Goal: Information Seeking & Learning: Learn about a topic

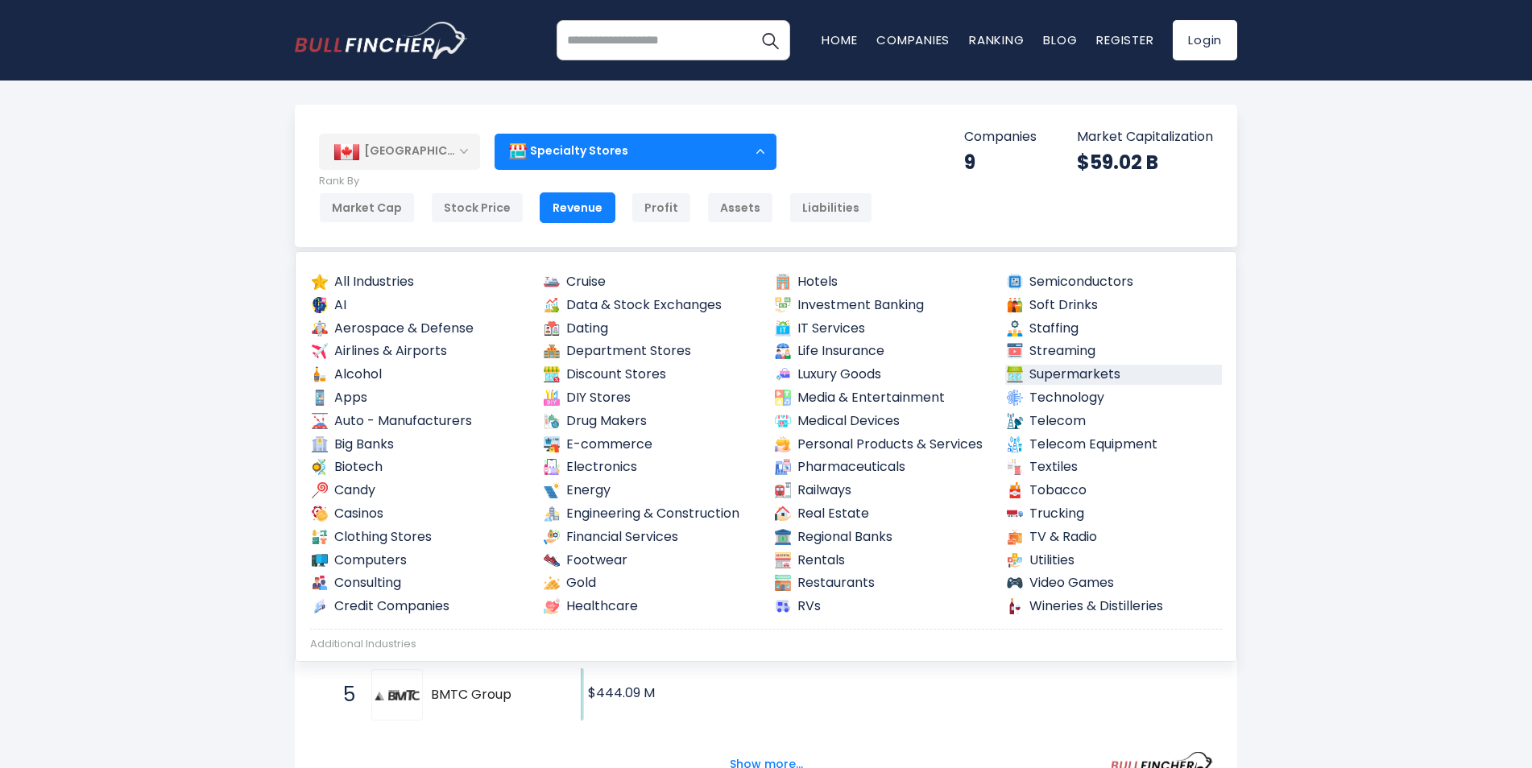
click at [1043, 374] on link "Supermarkets" at bounding box center [1113, 375] width 217 height 20
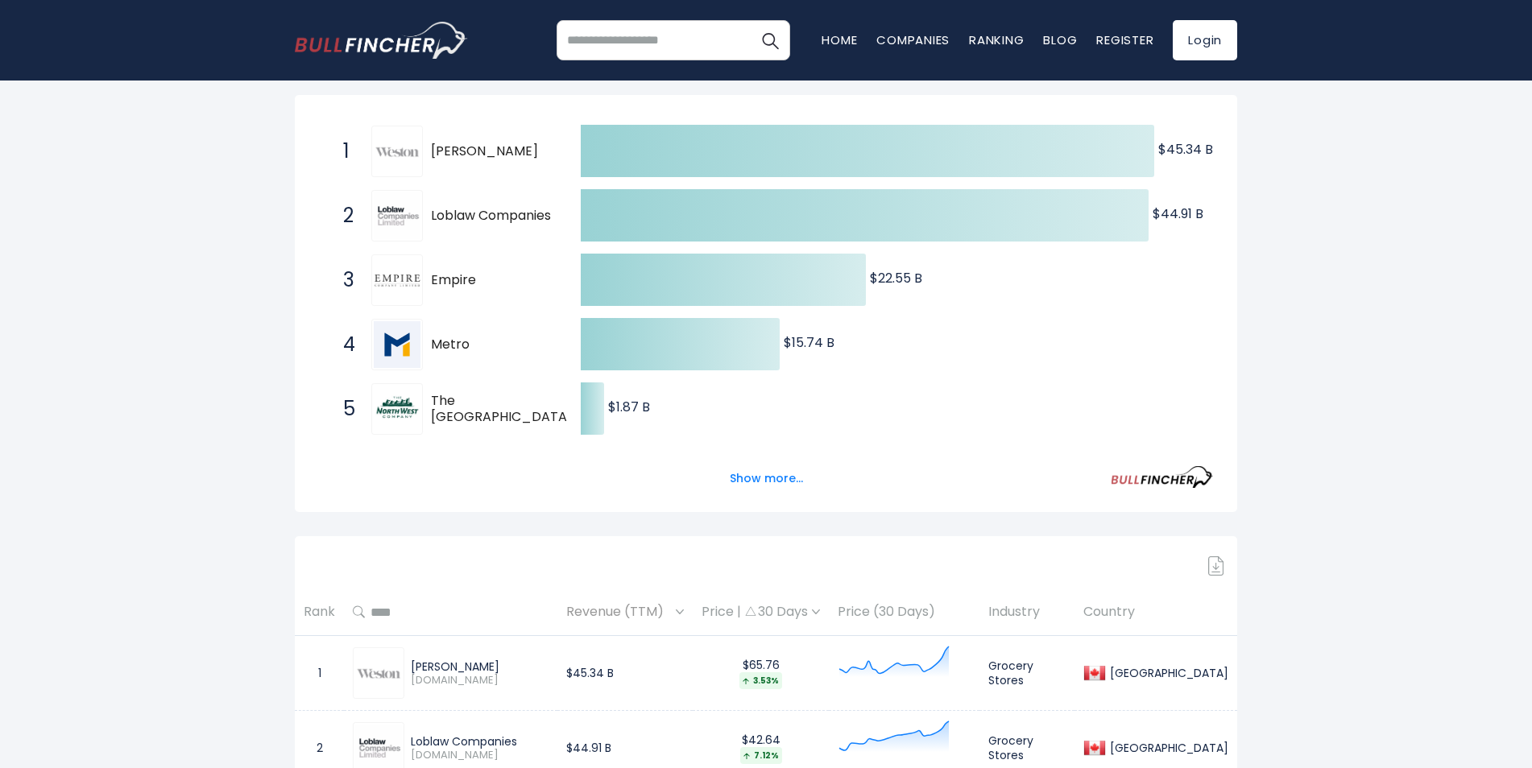
scroll to position [322, 0]
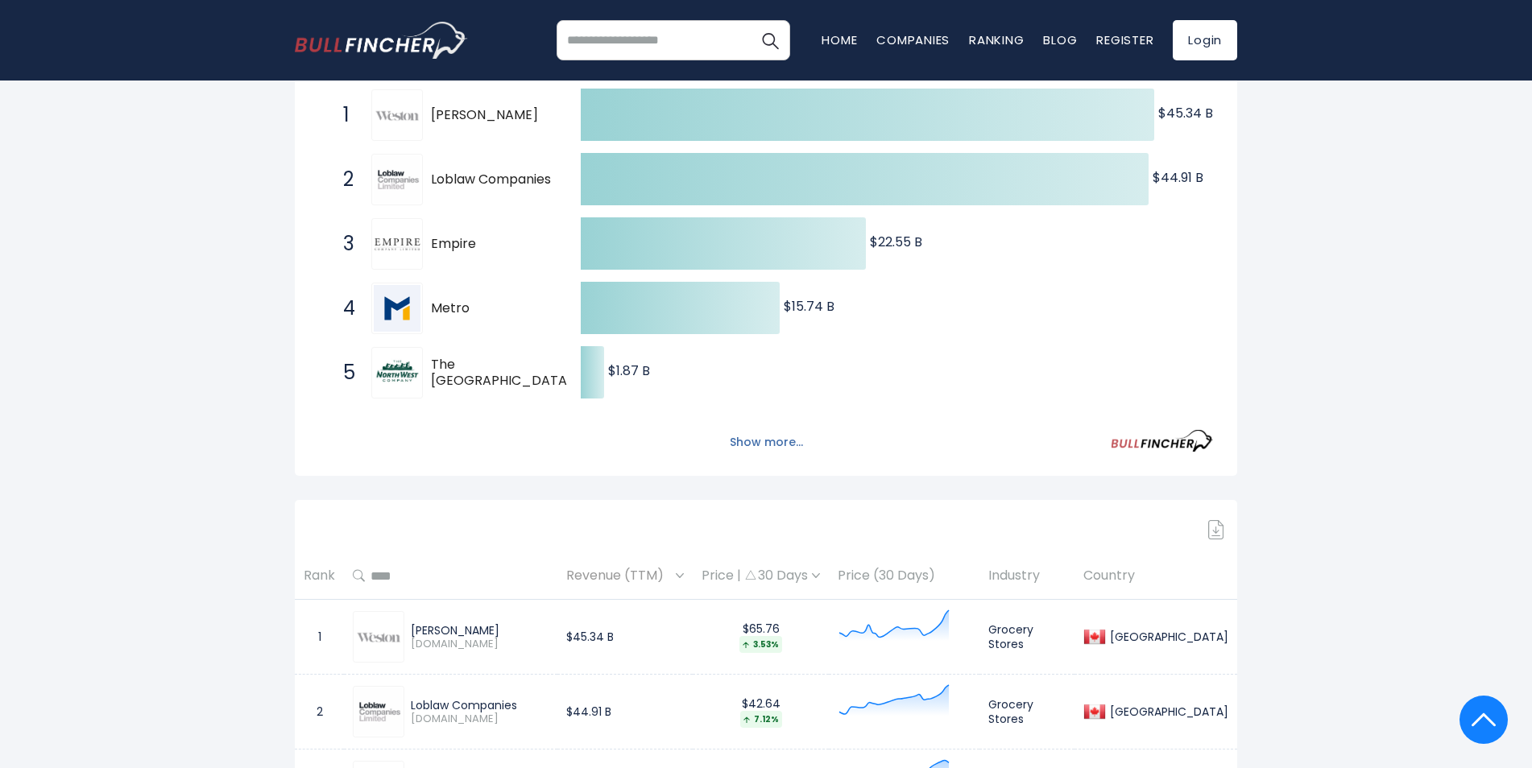
click at [764, 445] on button "Show more..." at bounding box center [766, 442] width 93 height 27
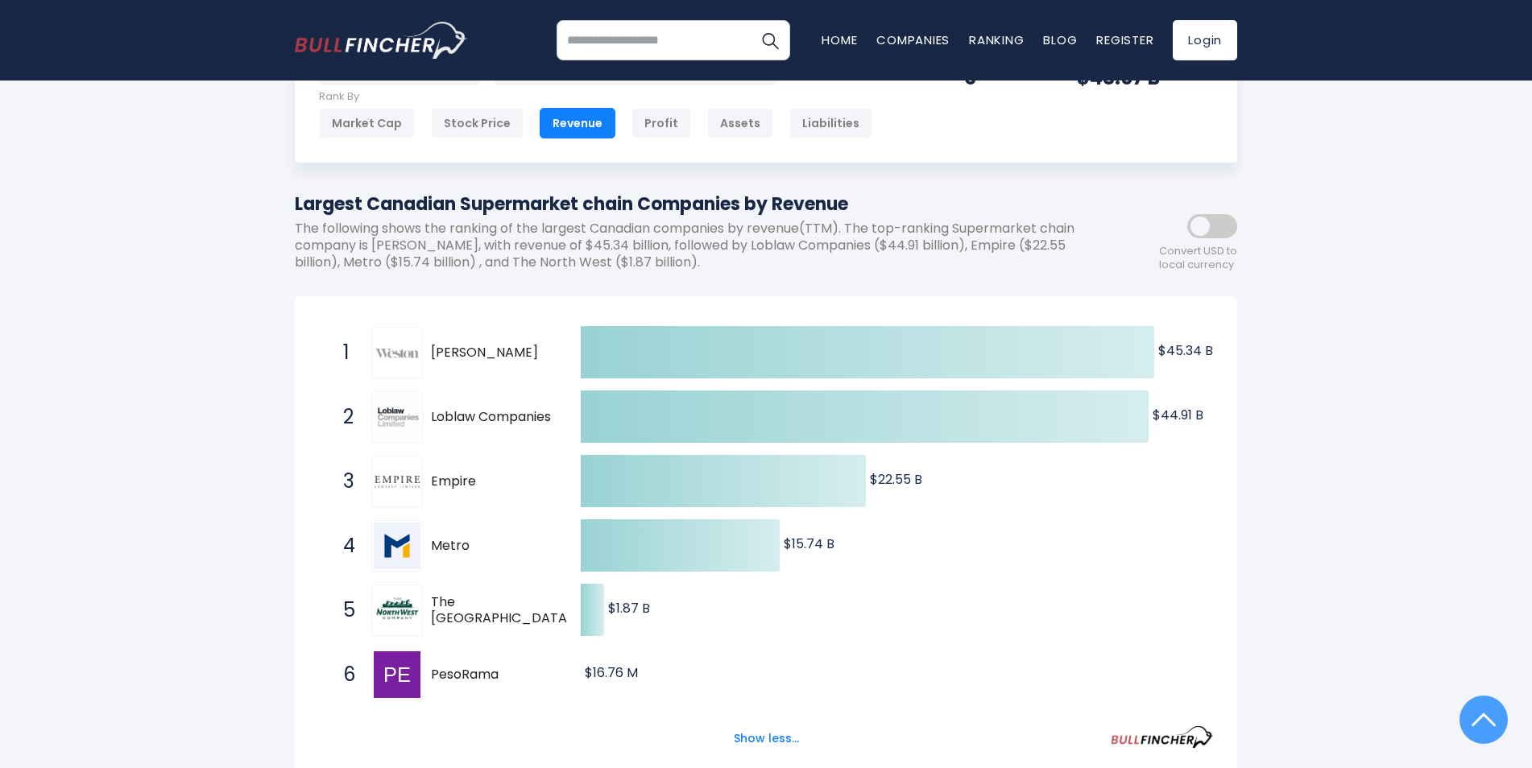
scroll to position [0, 0]
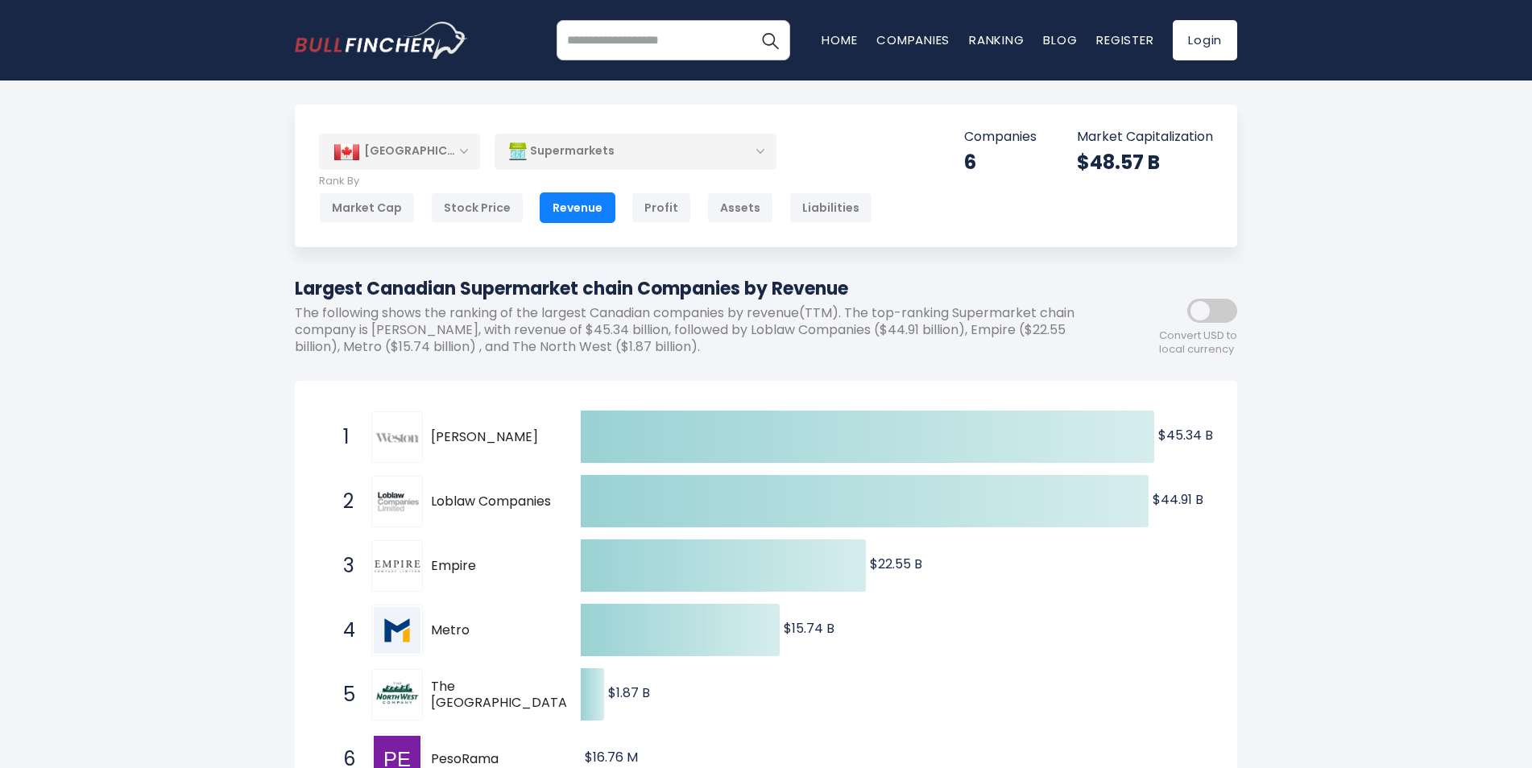
click at [764, 158] on div "Supermarkets" at bounding box center [635, 151] width 282 height 37
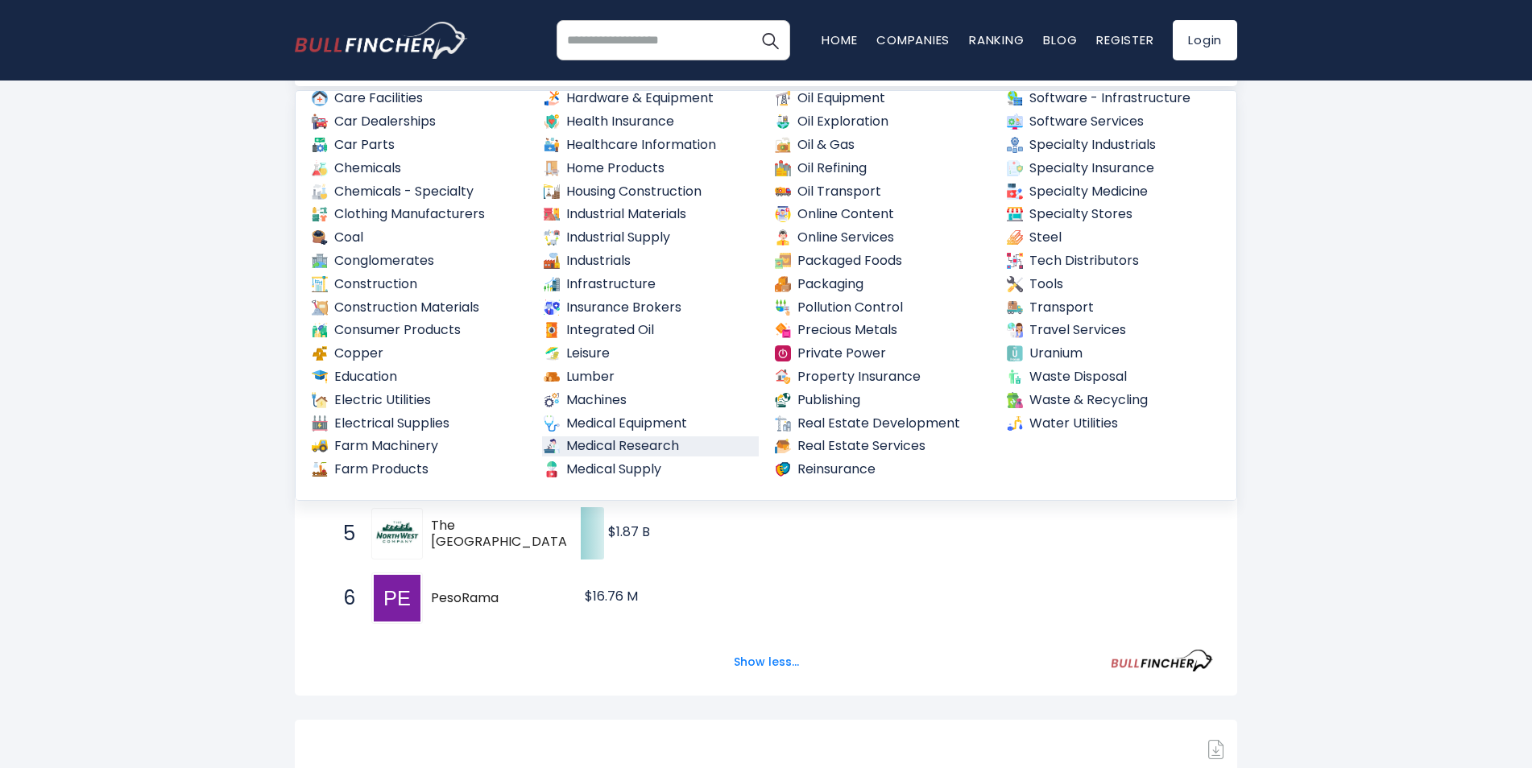
scroll to position [491, 0]
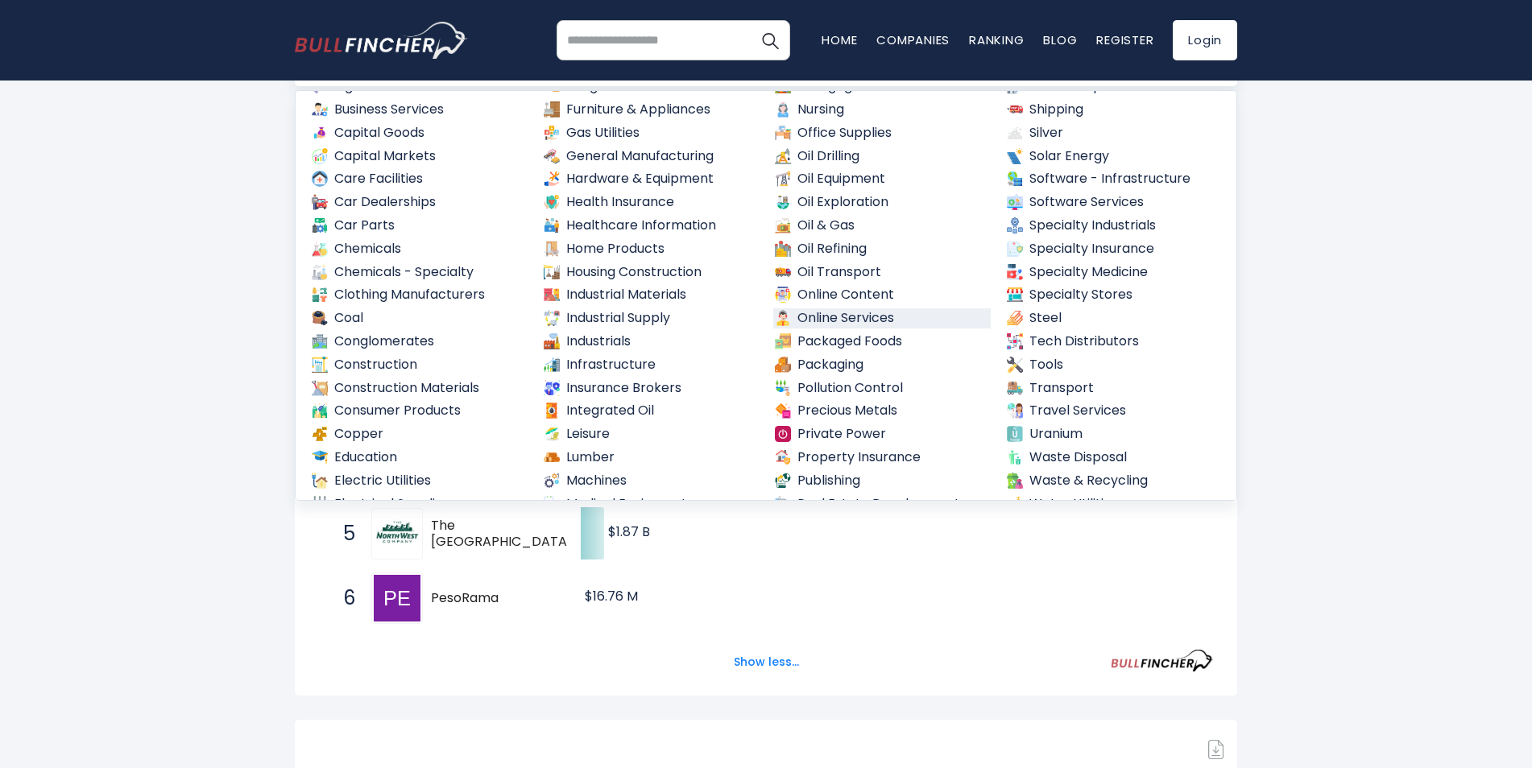
click at [867, 316] on link "Online Services" at bounding box center [881, 318] width 217 height 20
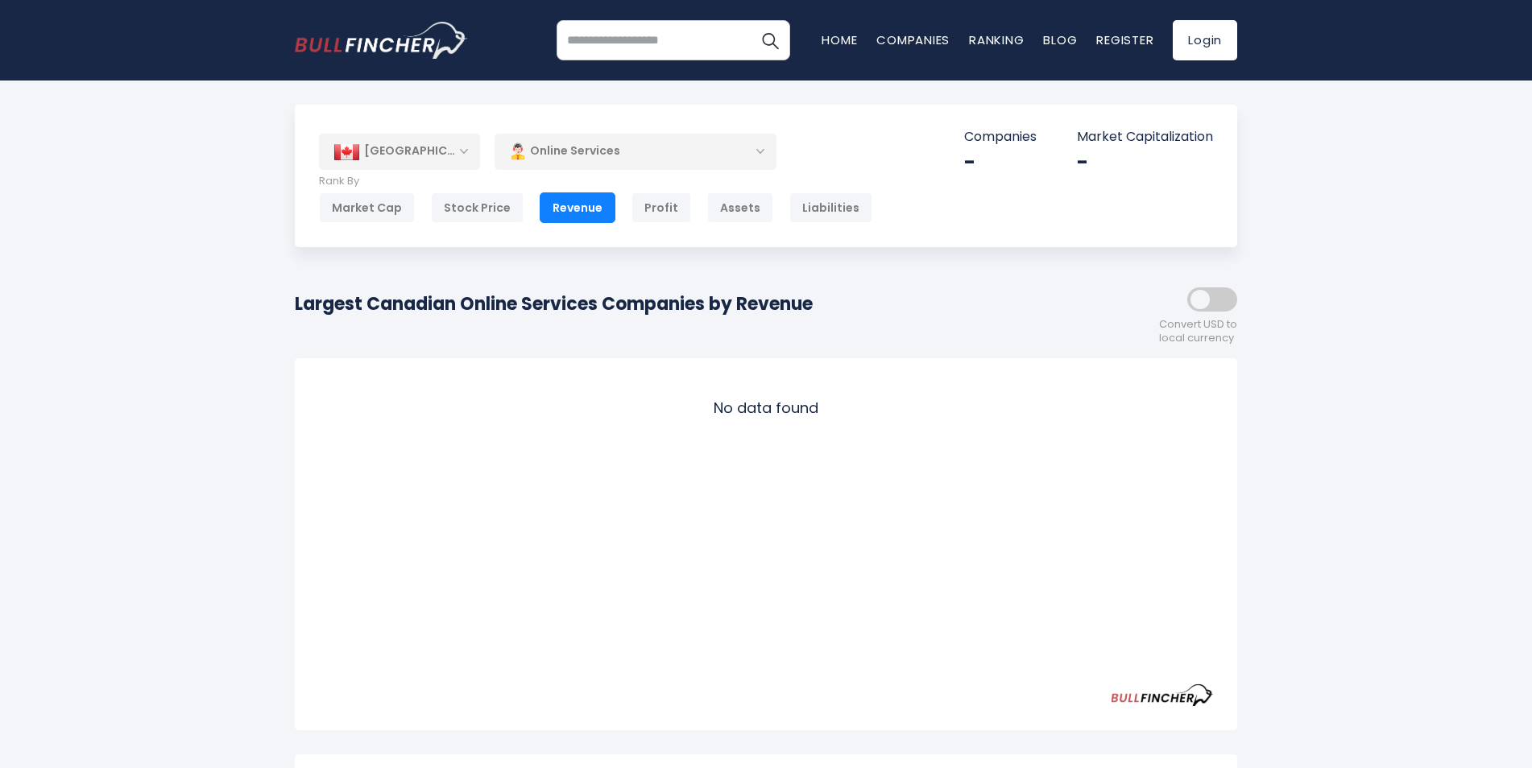
click at [763, 146] on div "Online Services" at bounding box center [635, 151] width 282 height 37
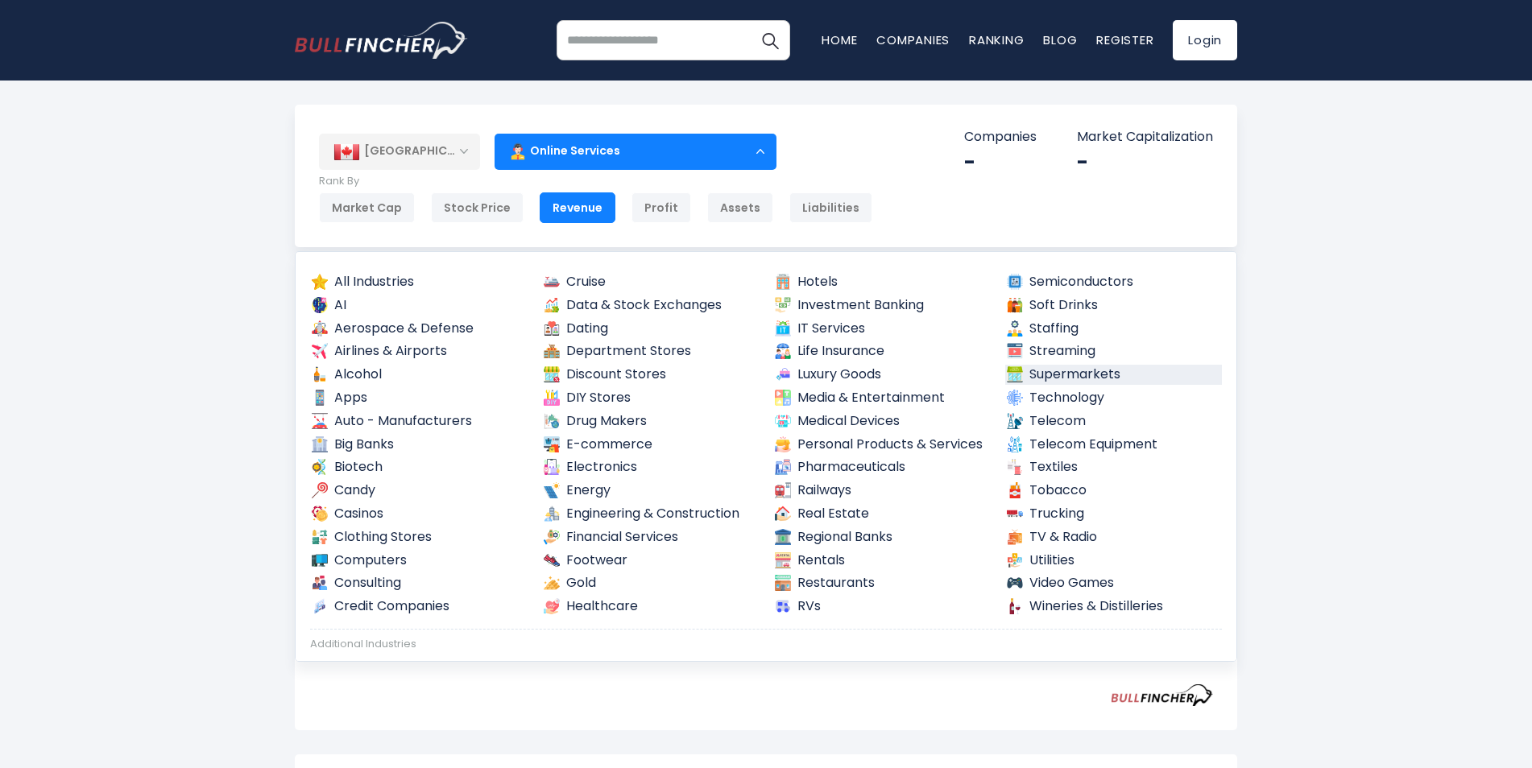
click at [1043, 372] on link "Supermarkets" at bounding box center [1113, 375] width 217 height 20
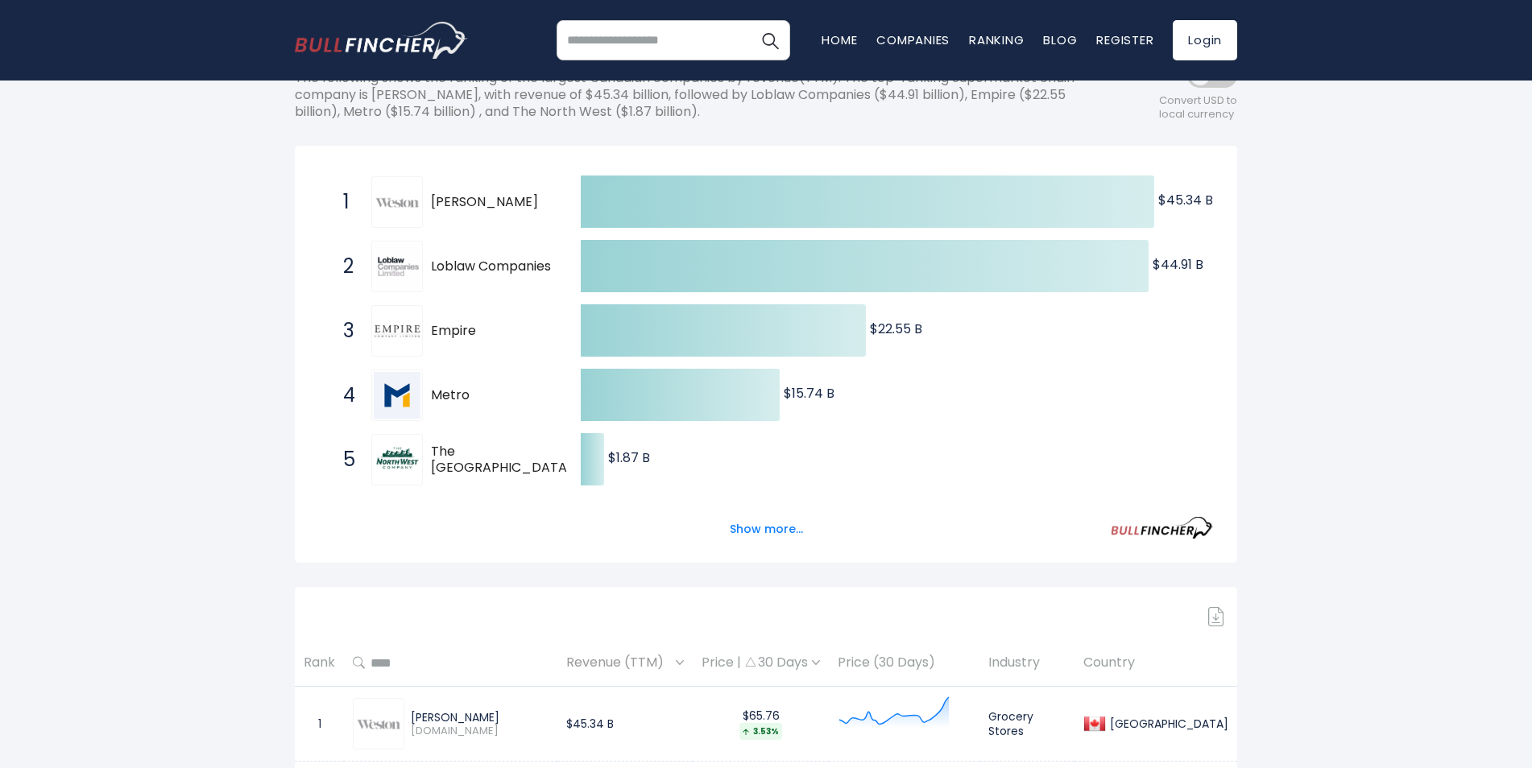
scroll to position [242, 0]
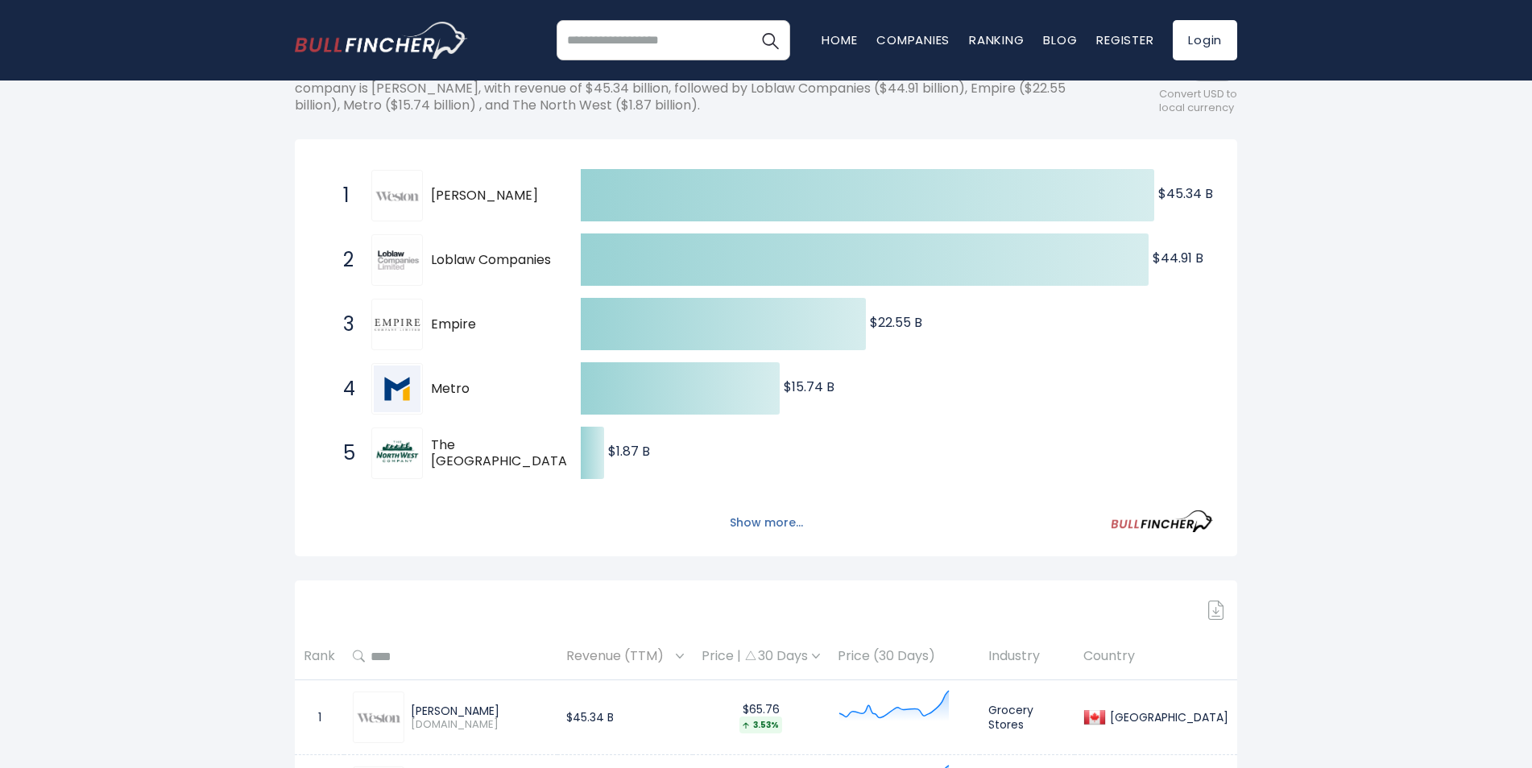
click at [772, 528] on button "Show more..." at bounding box center [766, 523] width 93 height 27
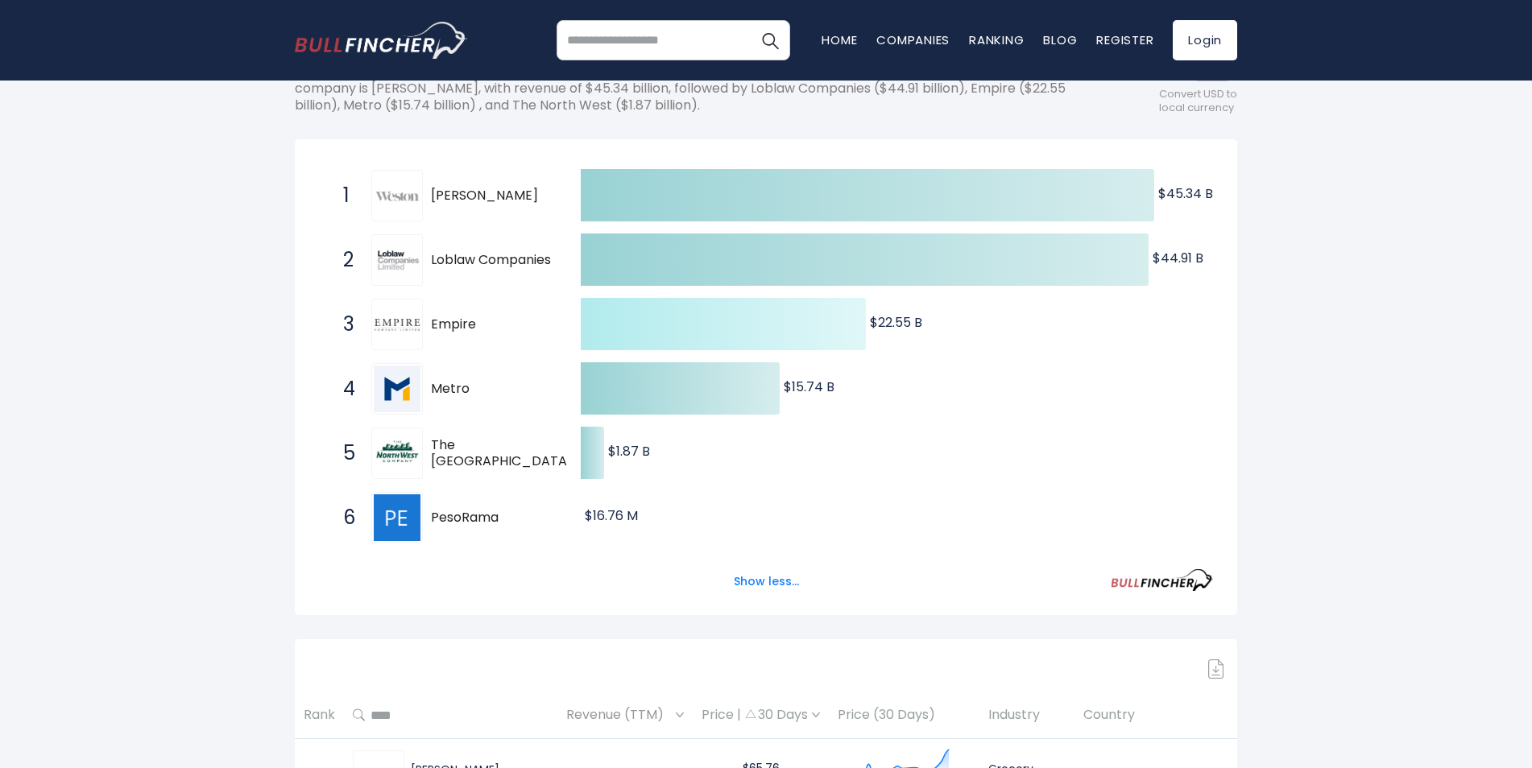
scroll to position [0, 0]
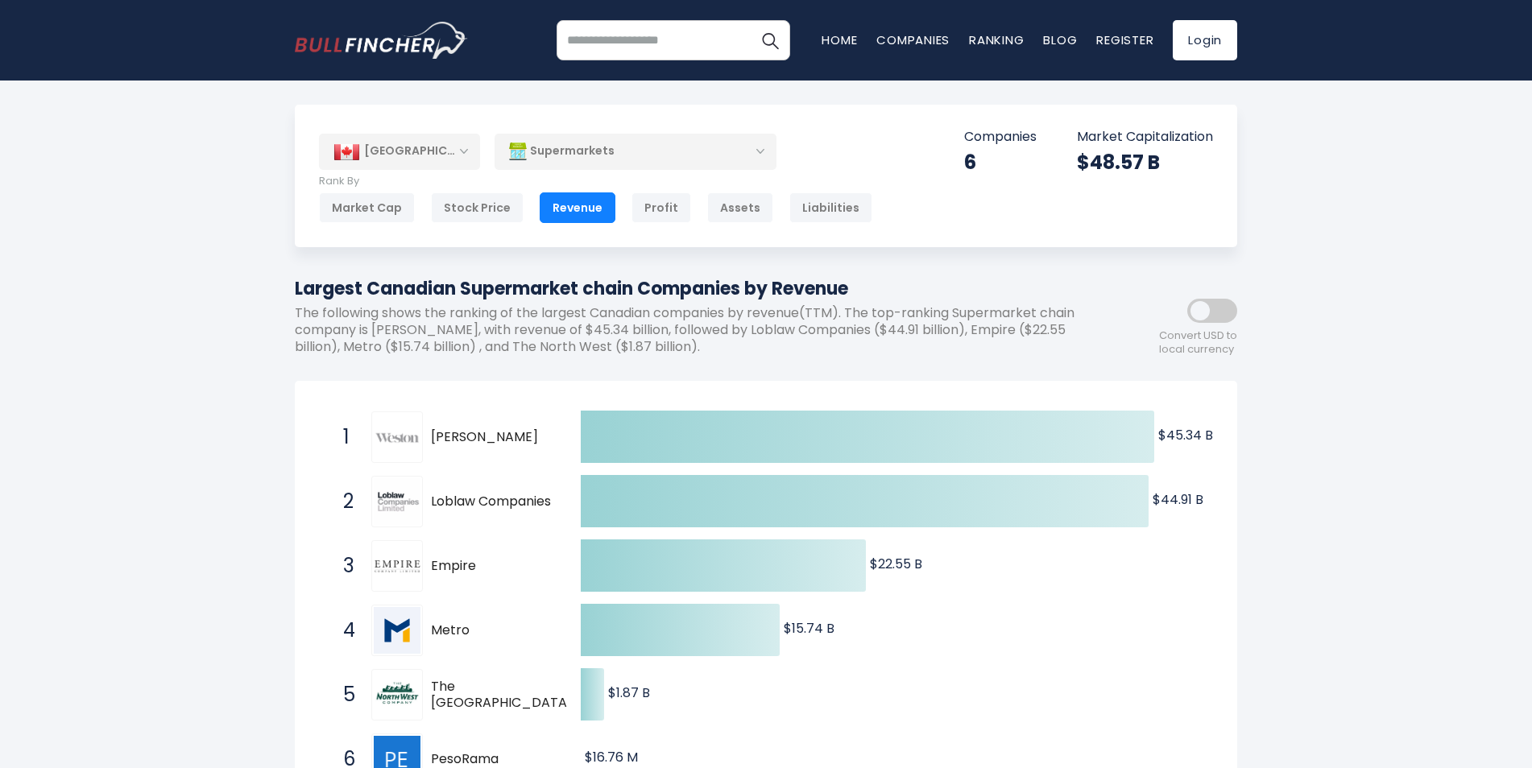
click at [766, 153] on div "Supermarkets" at bounding box center [635, 151] width 282 height 37
